Goal: Transaction & Acquisition: Purchase product/service

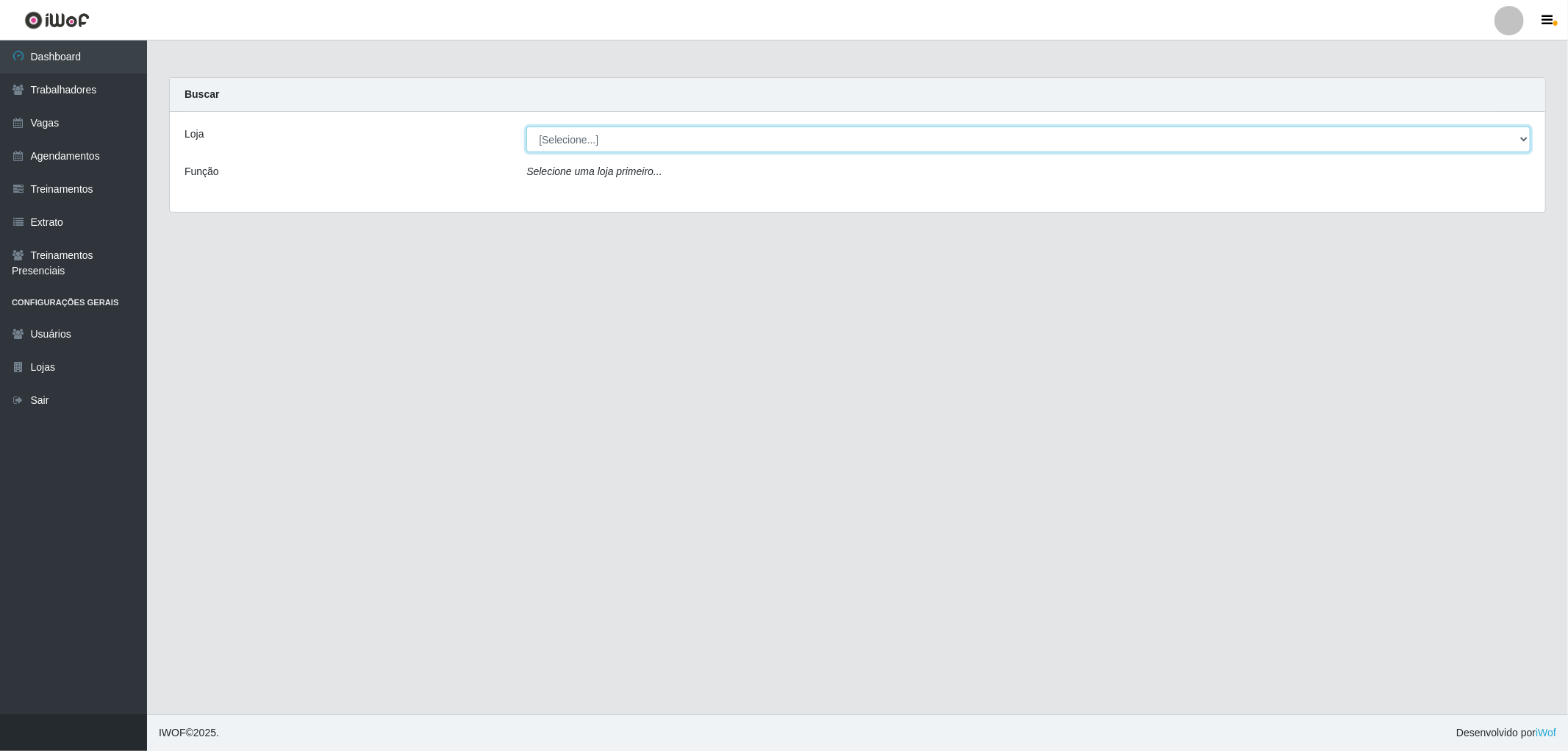
click at [651, 127] on select "[Selecione...] The Pow Pizzaria Delivery - [GEOGRAPHIC_DATA]" at bounding box center [1028, 139] width 1004 height 26
select select "322"
click at [527, 127] on select "[Selecione...] The Pow Pizzaria Delivery - [GEOGRAPHIC_DATA]" at bounding box center [1028, 139] width 1004 height 26
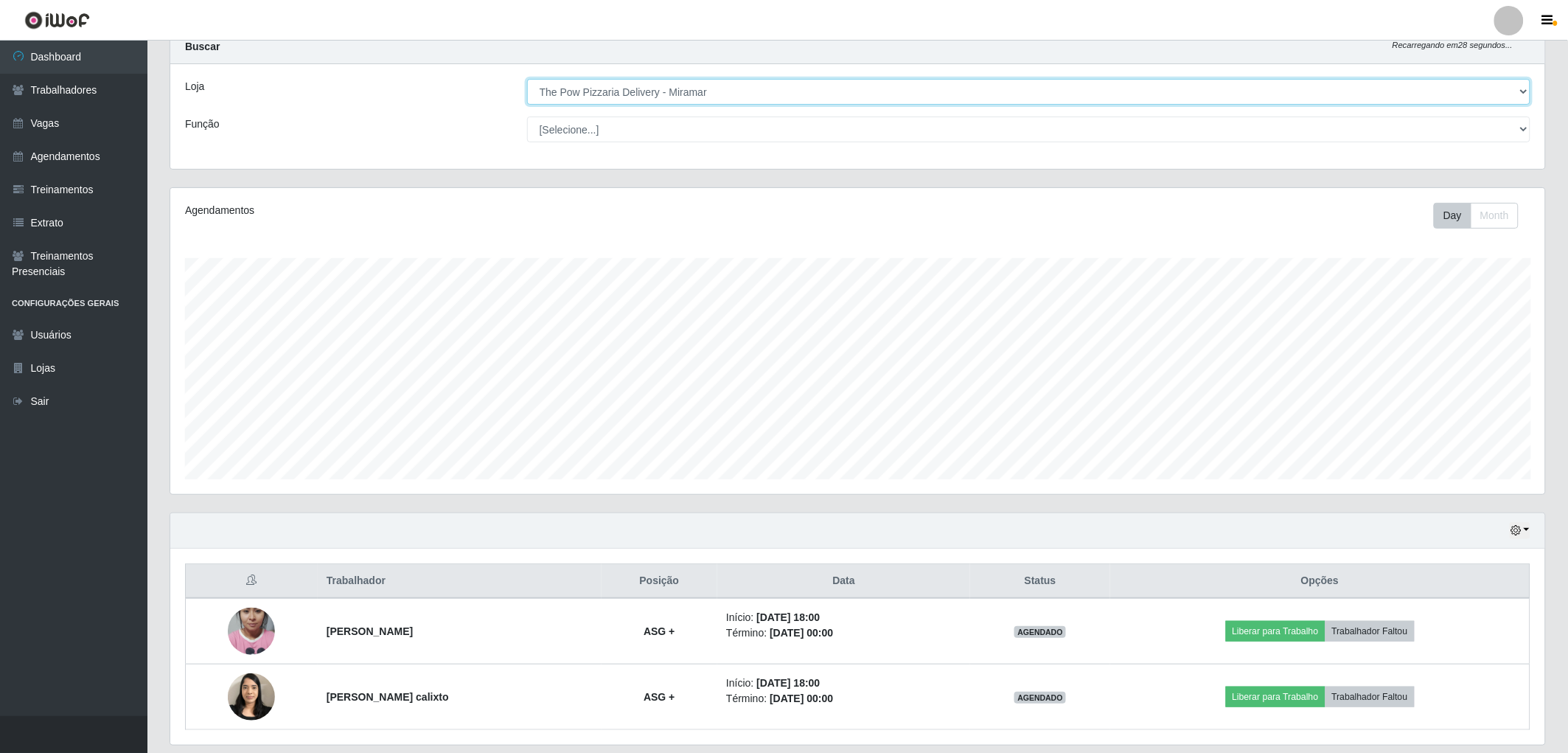
scroll to position [96, 0]
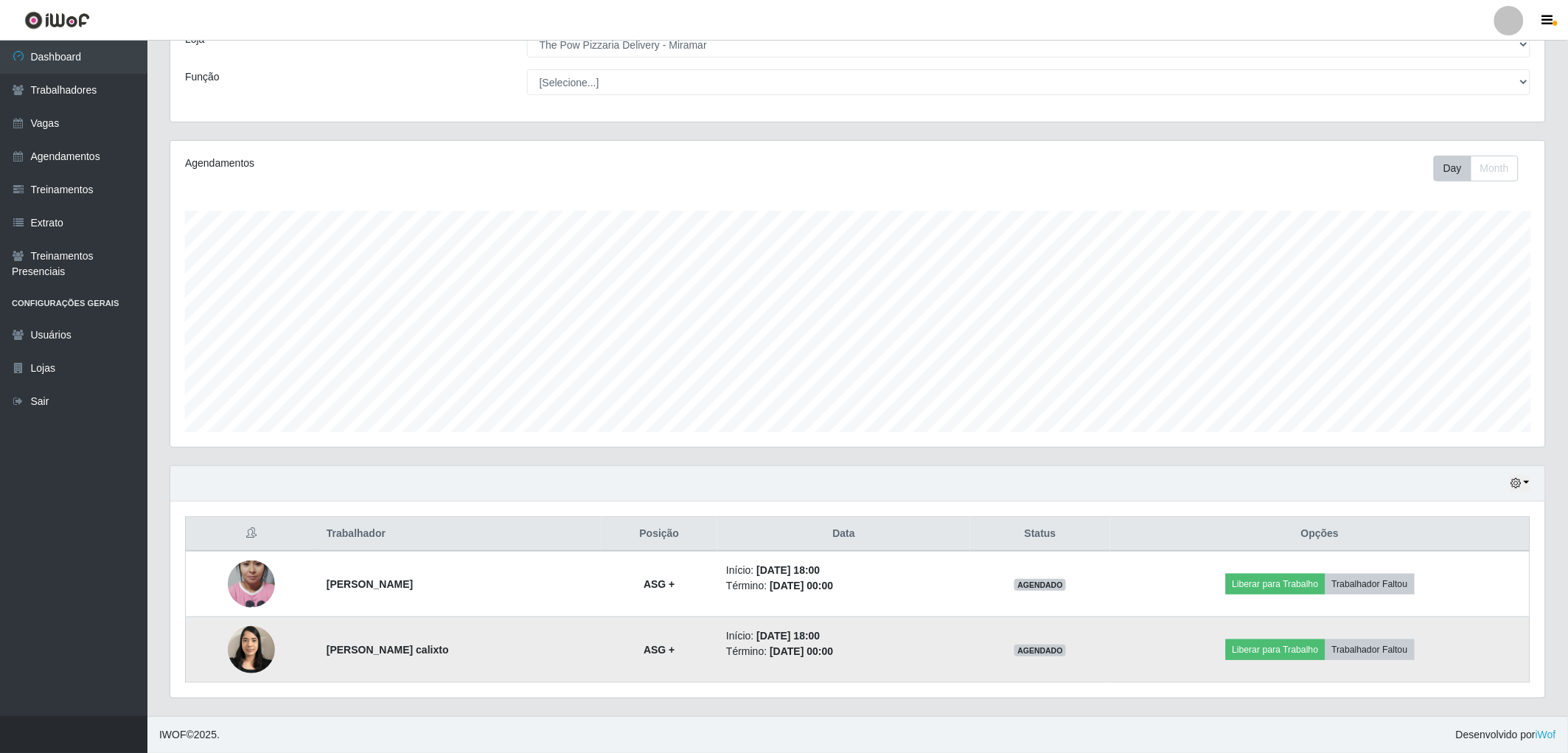
click at [237, 646] on img at bounding box center [251, 649] width 47 height 62
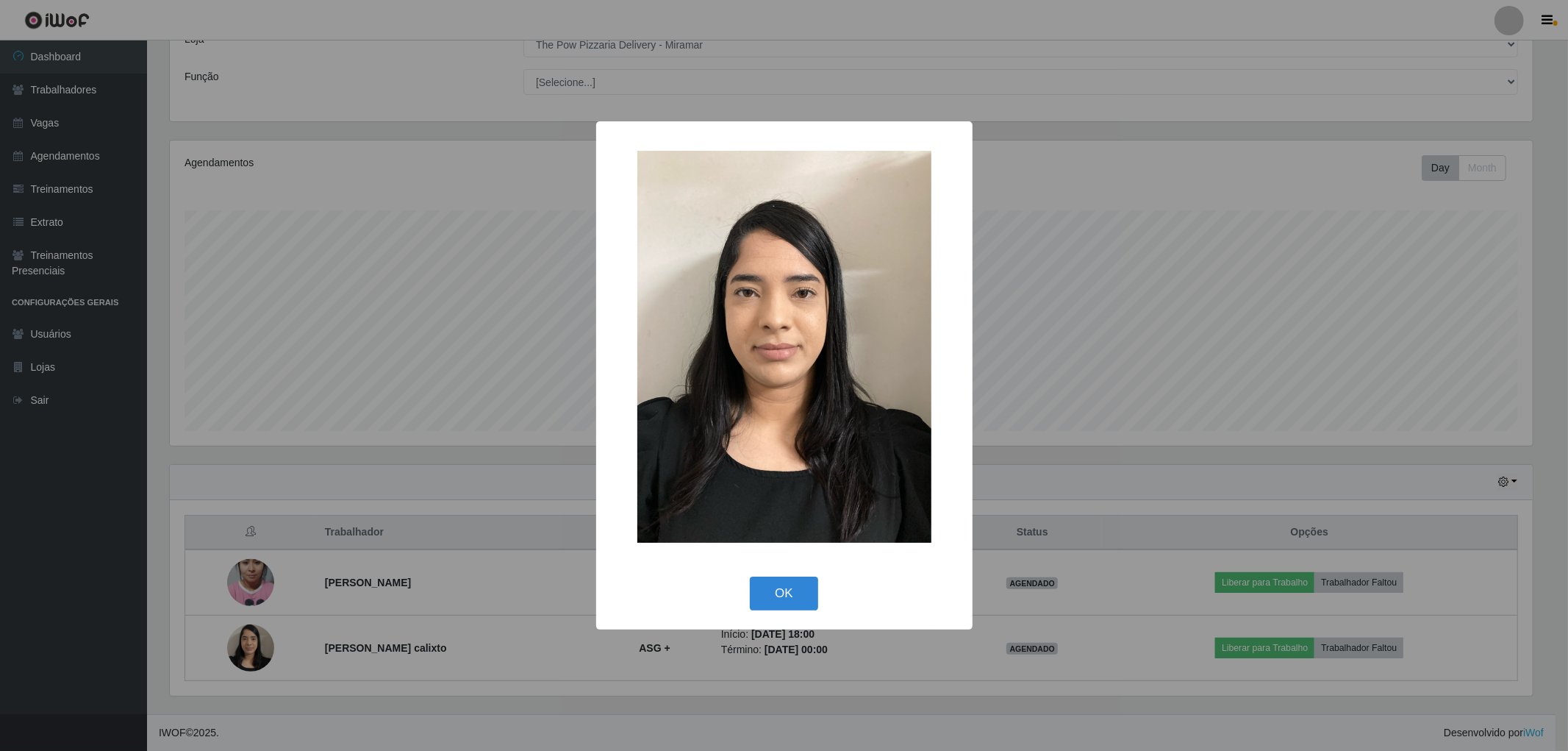
click at [237, 644] on div "× OK Cancel" at bounding box center [784, 375] width 1568 height 751
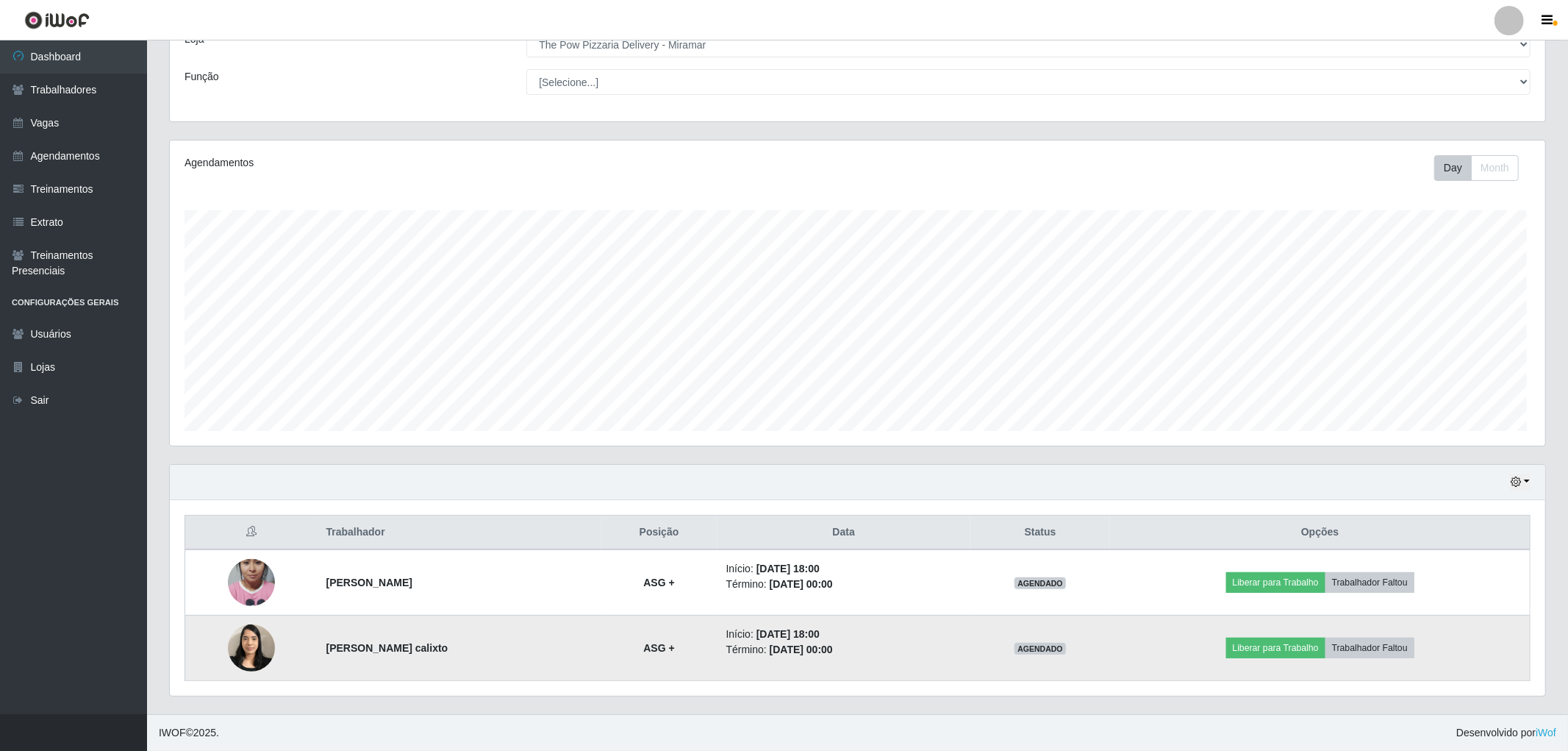
scroll to position [304, 1371]
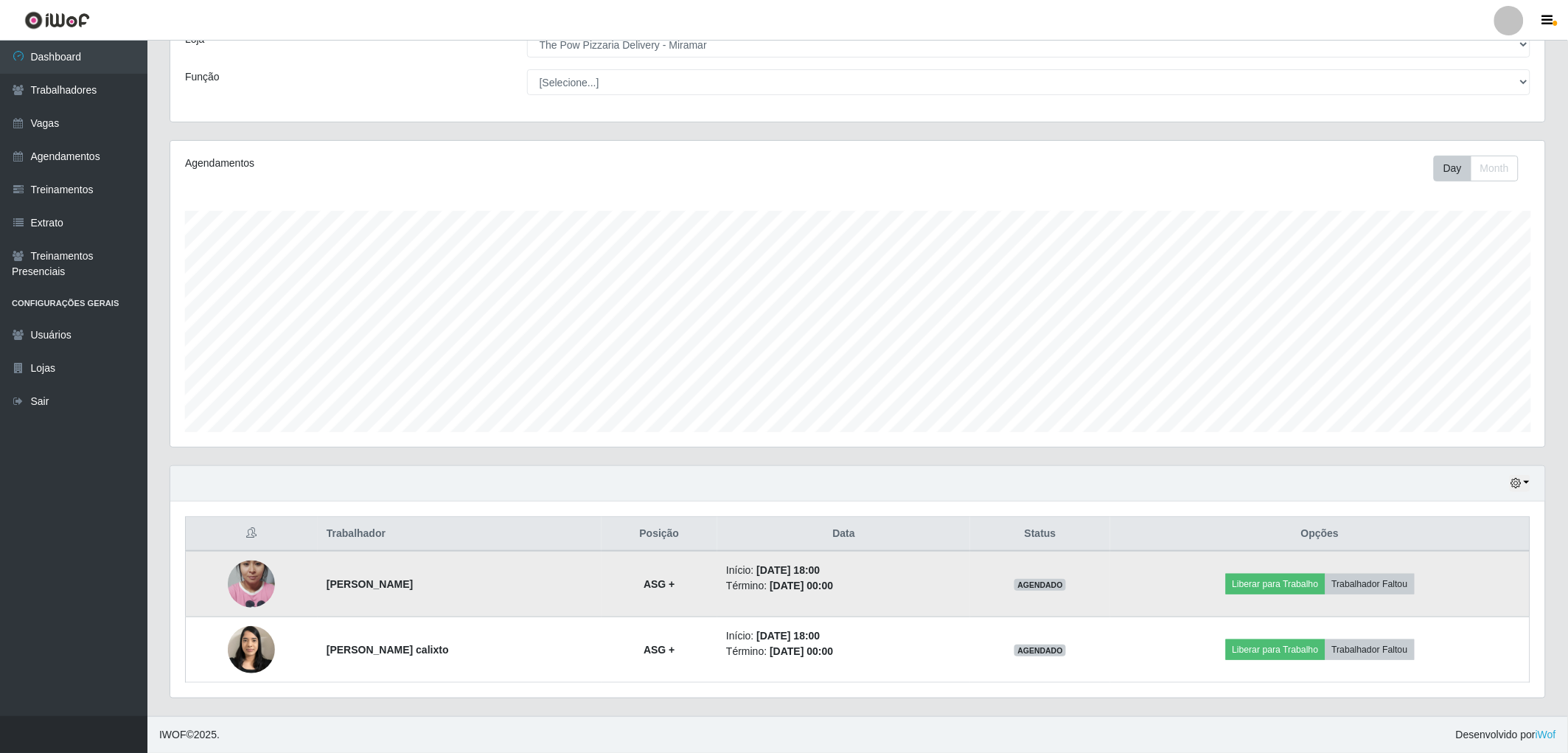
click at [245, 598] on img at bounding box center [251, 583] width 47 height 84
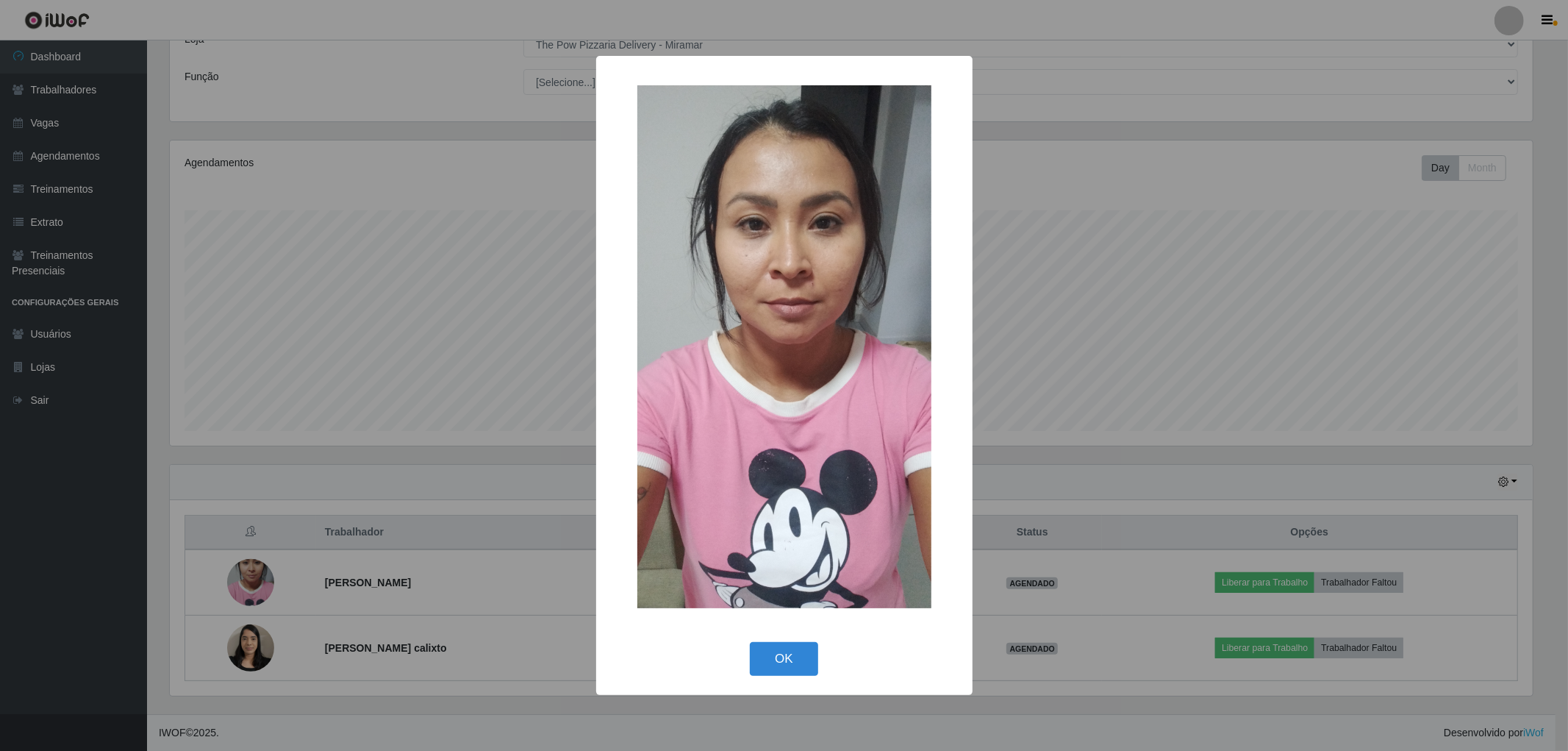
click at [244, 596] on div "× OK Cancel" at bounding box center [784, 375] width 1568 height 751
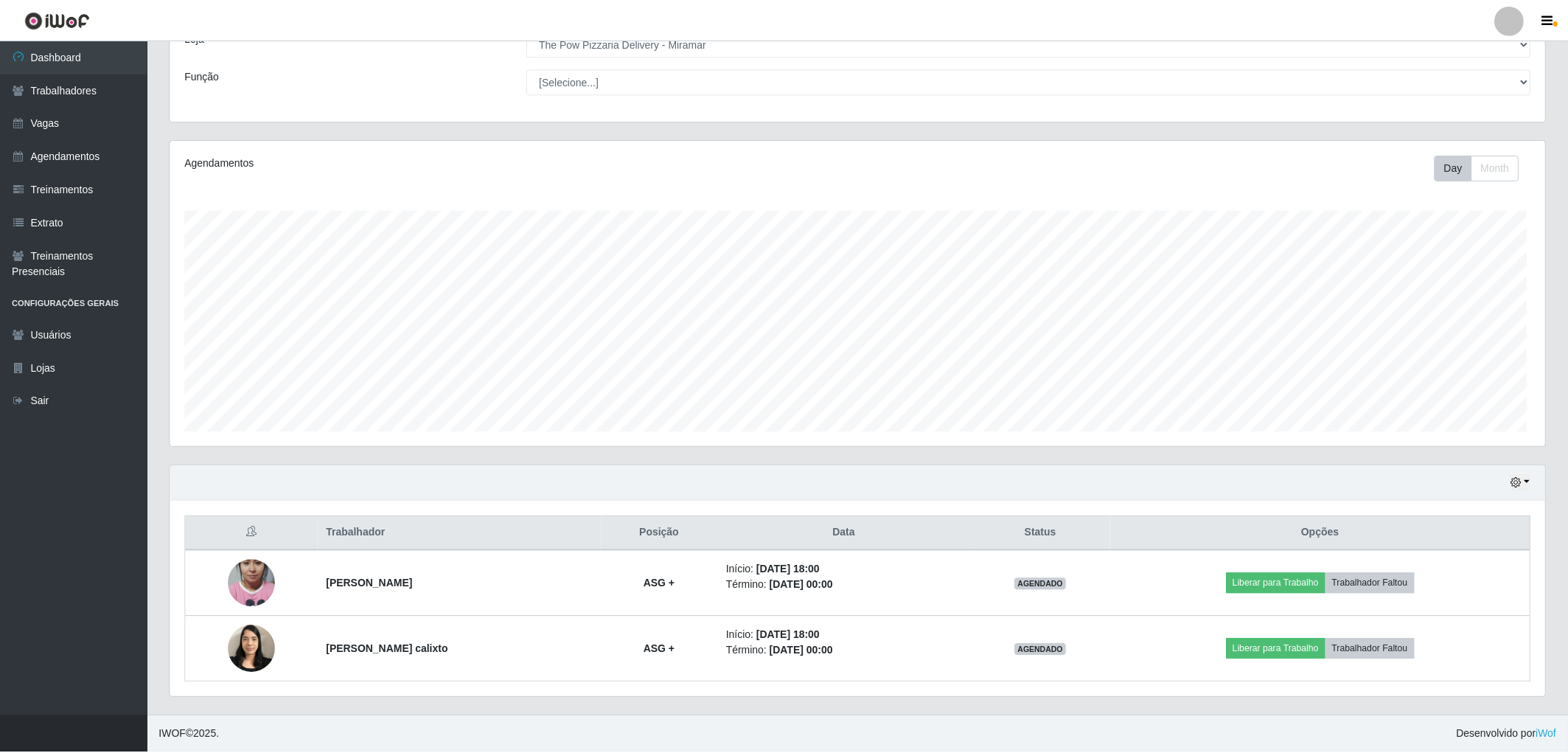
scroll to position [305, 1375]
click at [244, 598] on img at bounding box center [251, 583] width 47 height 84
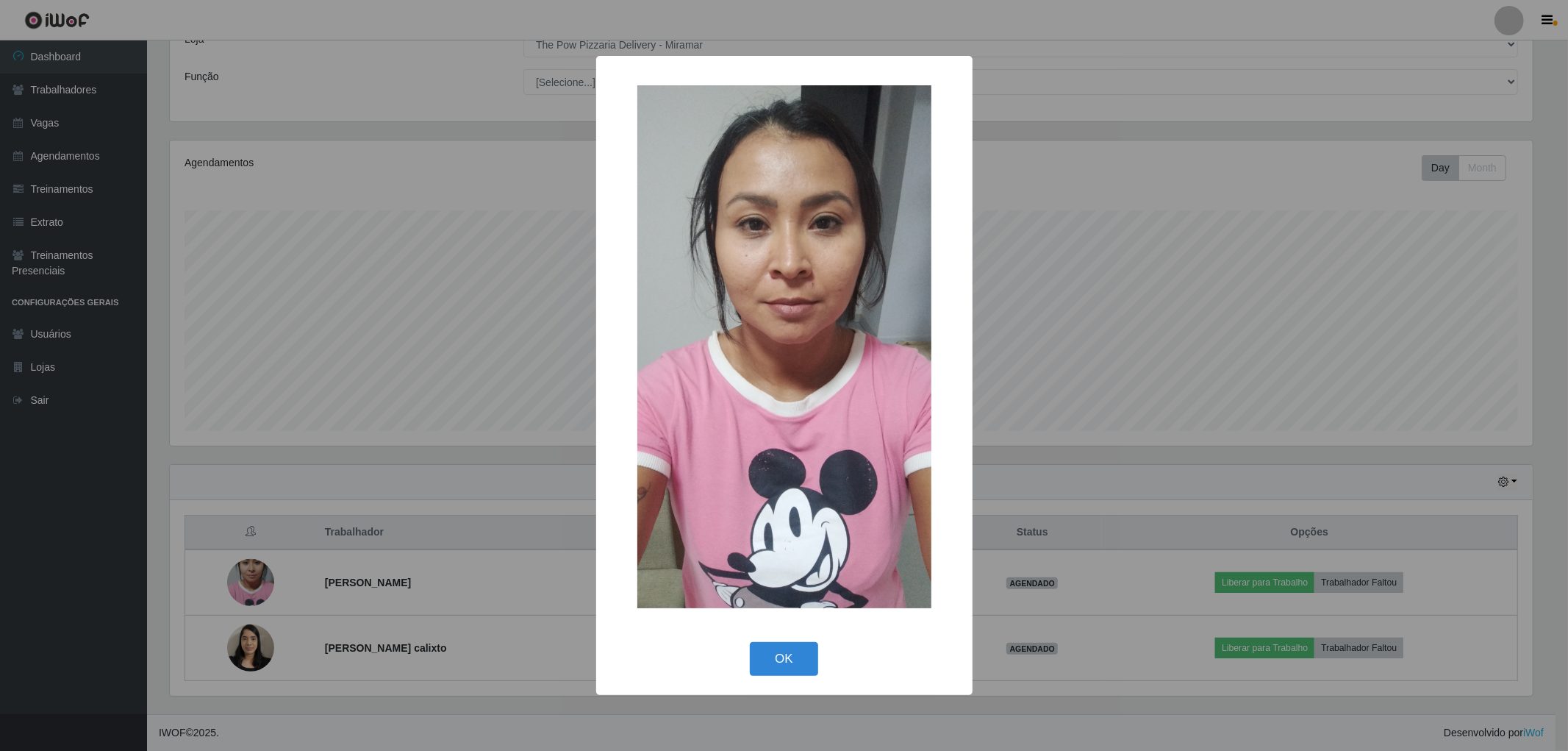
click at [244, 596] on div "× OK Cancel" at bounding box center [784, 375] width 1568 height 751
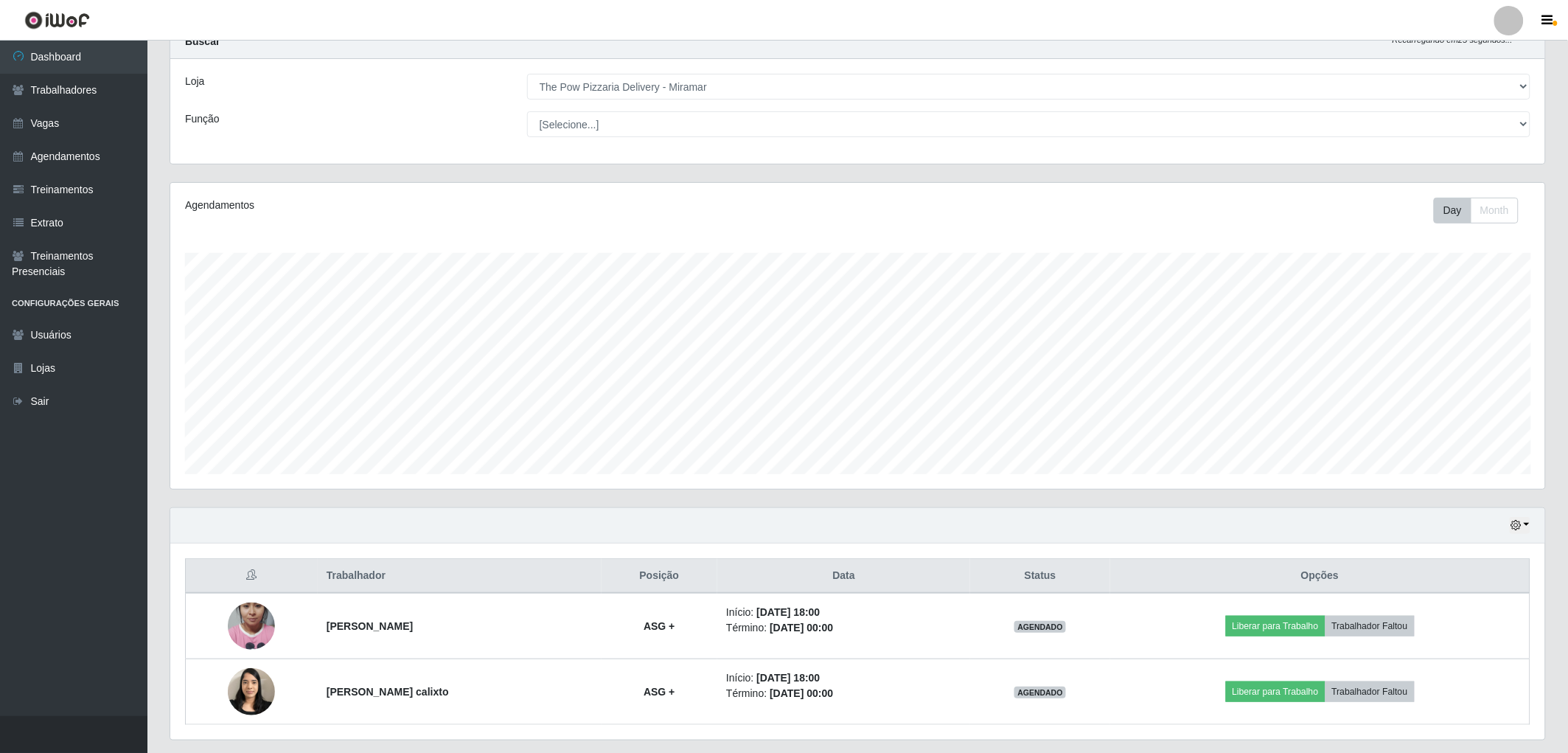
scroll to position [96, 0]
